Goal: Navigation & Orientation: Find specific page/section

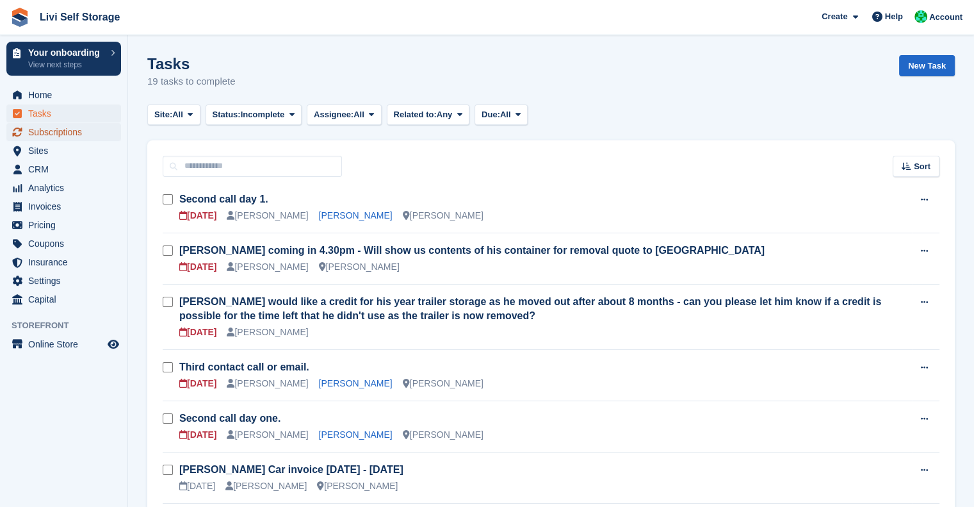
click at [42, 133] on span "Subscriptions" at bounding box center [66, 132] width 77 height 18
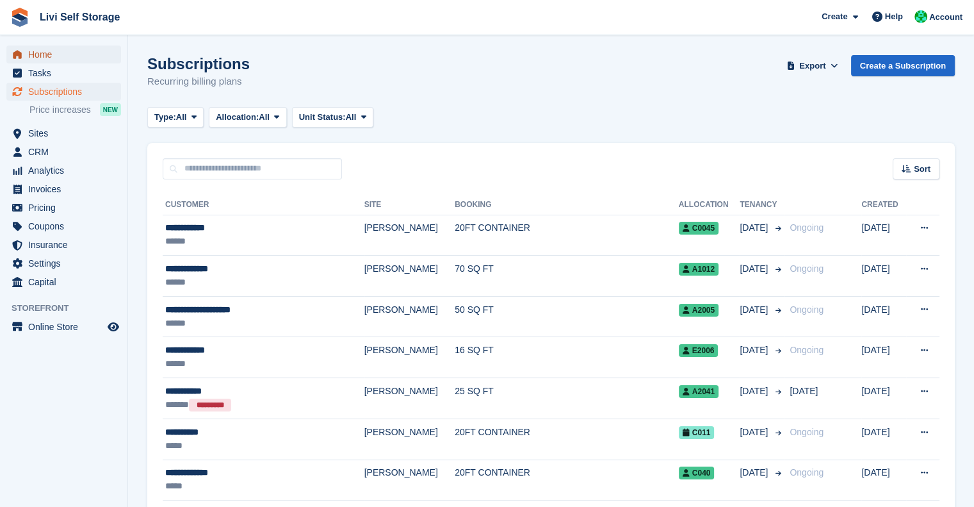
click at [54, 53] on span "Home" at bounding box center [66, 54] width 77 height 18
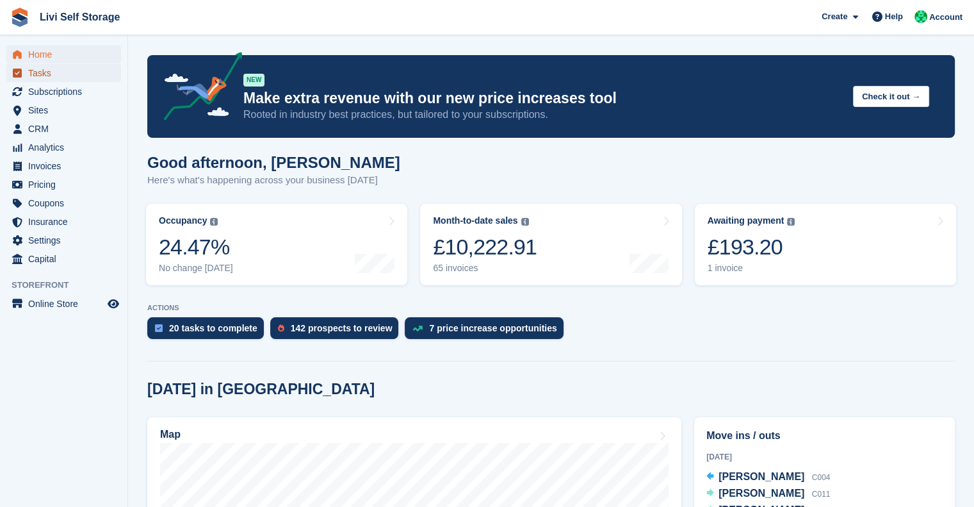
click at [38, 78] on span "Tasks" at bounding box center [66, 73] width 77 height 18
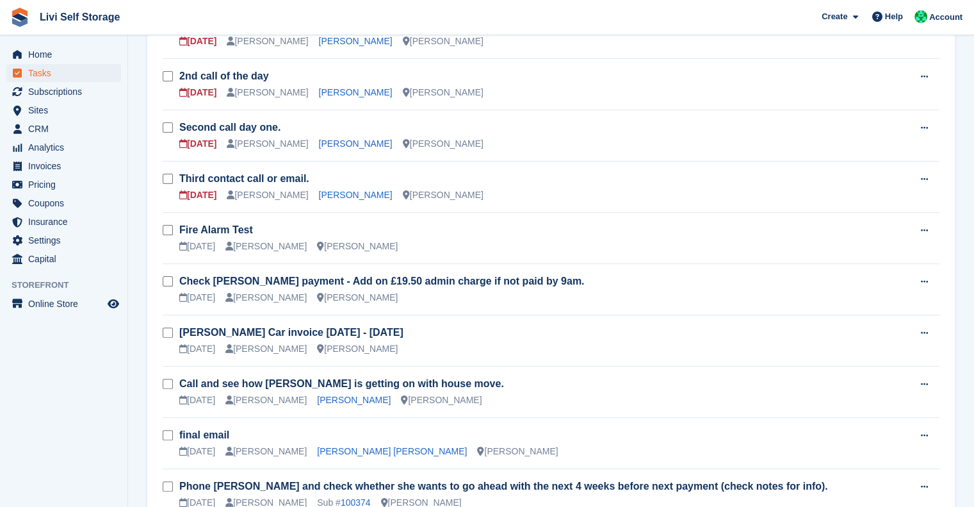
scroll to position [311, 0]
